Goal: Go to known website: Access a specific website the user already knows

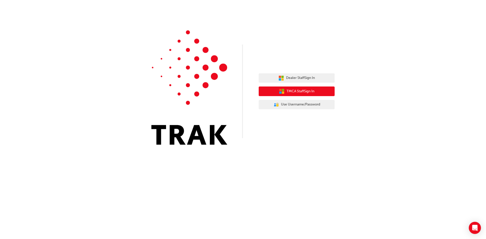
click at [308, 93] on span "TMCA Staff Sign In" at bounding box center [301, 92] width 28 height 6
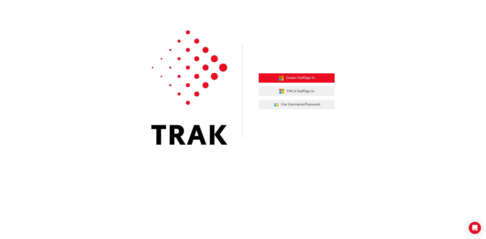
click at [314, 78] on span "Dealer Staff Sign In" at bounding box center [300, 78] width 29 height 6
